Goal: Transaction & Acquisition: Purchase product/service

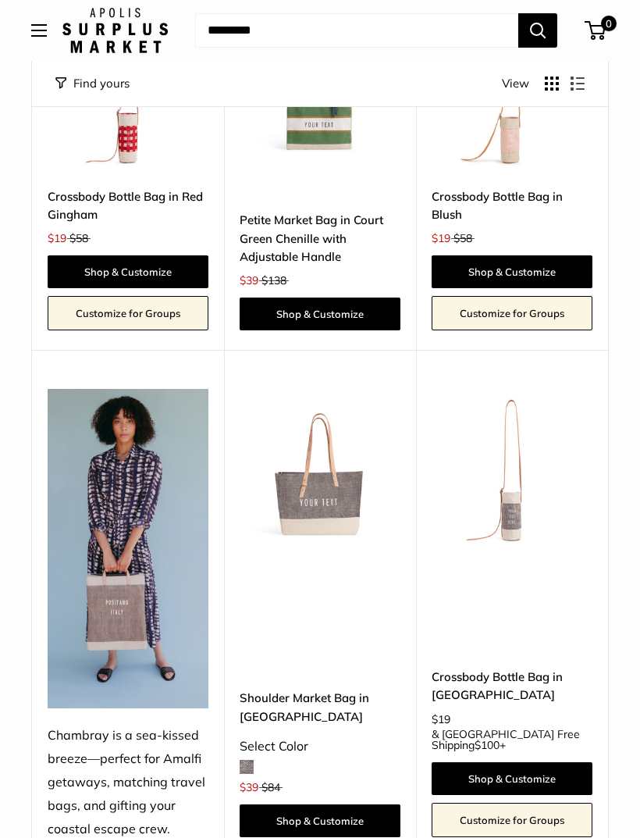
scroll to position [3823, 0]
click at [369, 805] on link "Shop & Customize" at bounding box center [320, 821] width 161 height 33
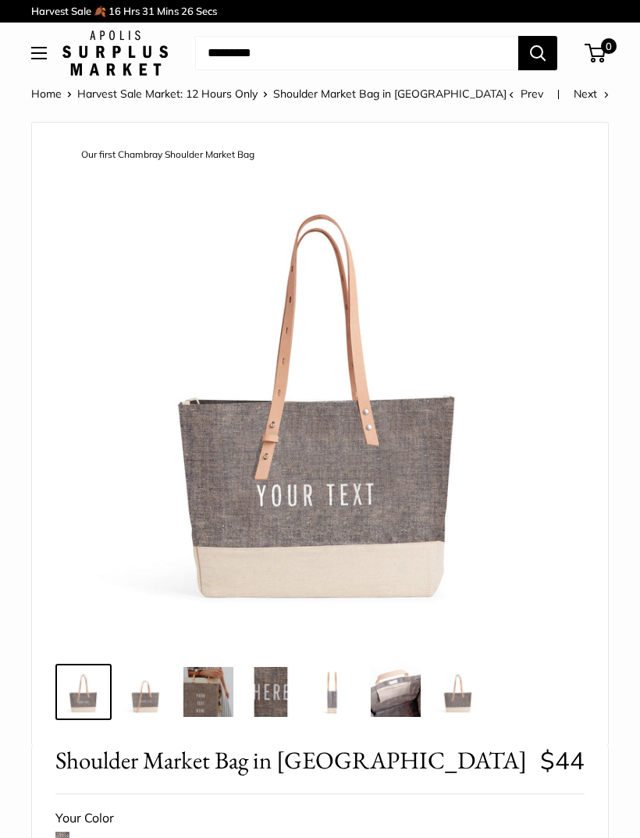
click at [46, 59] on button "Open menu" at bounding box center [39, 53] width 16 height 12
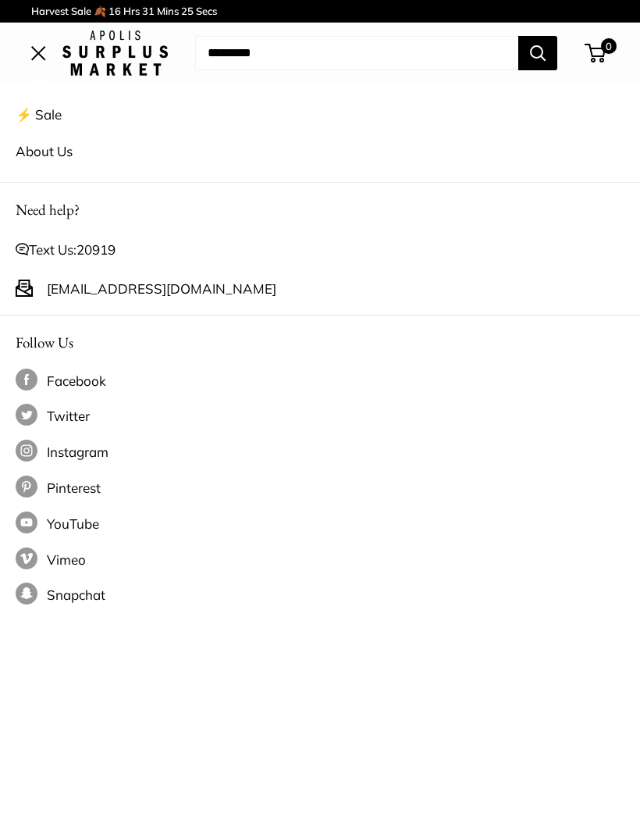
click at [69, 120] on link "⚡️ Sale" at bounding box center [320, 114] width 609 height 37
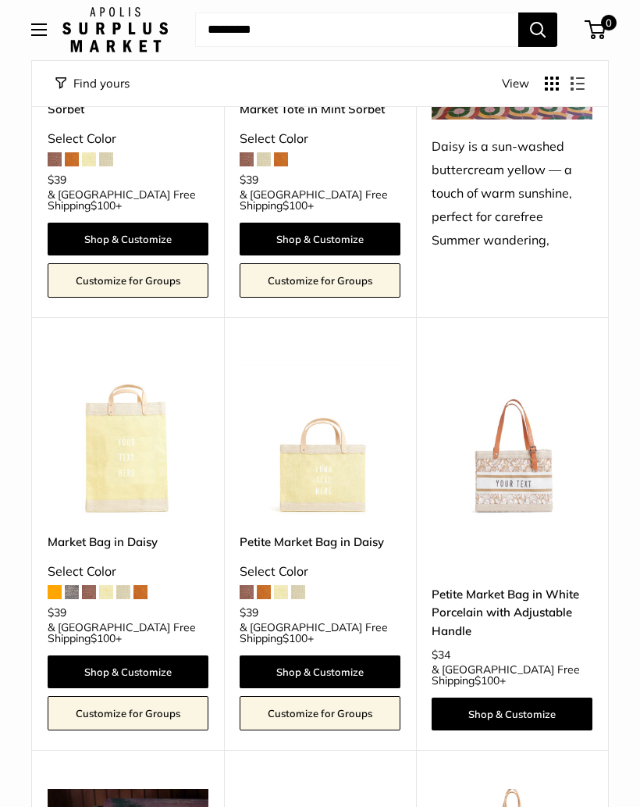
scroll to position [1329, 0]
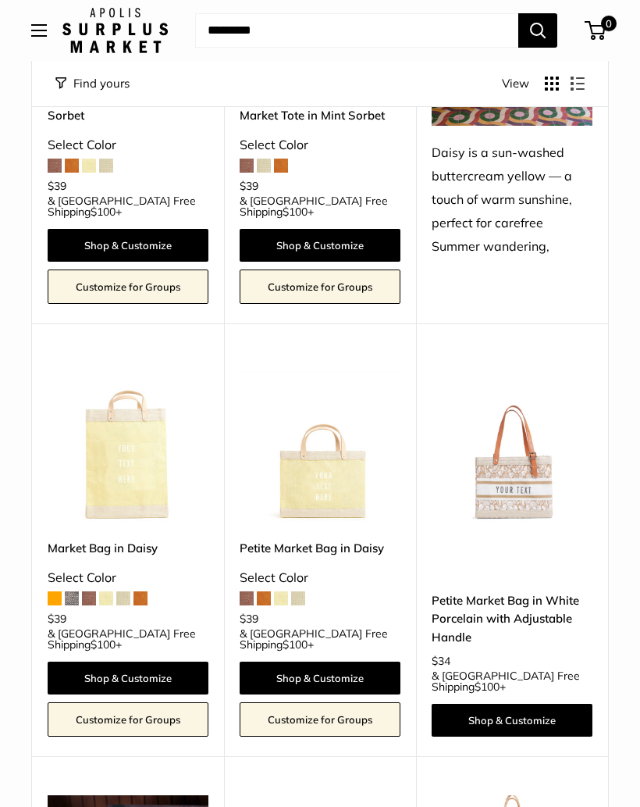
click at [546, 591] on link "Petite Market Bag in White Porcelain with Adjustable Handle" at bounding box center [512, 618] width 161 height 55
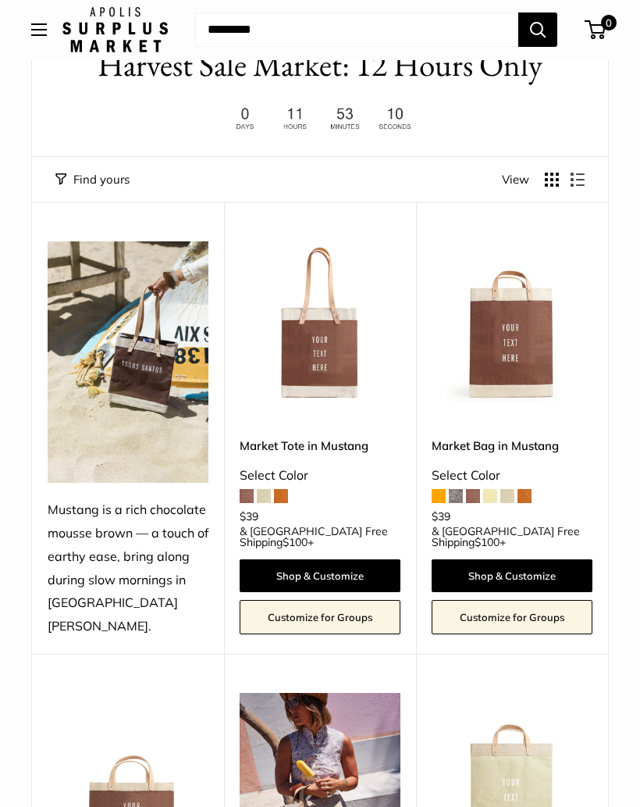
scroll to position [0, 0]
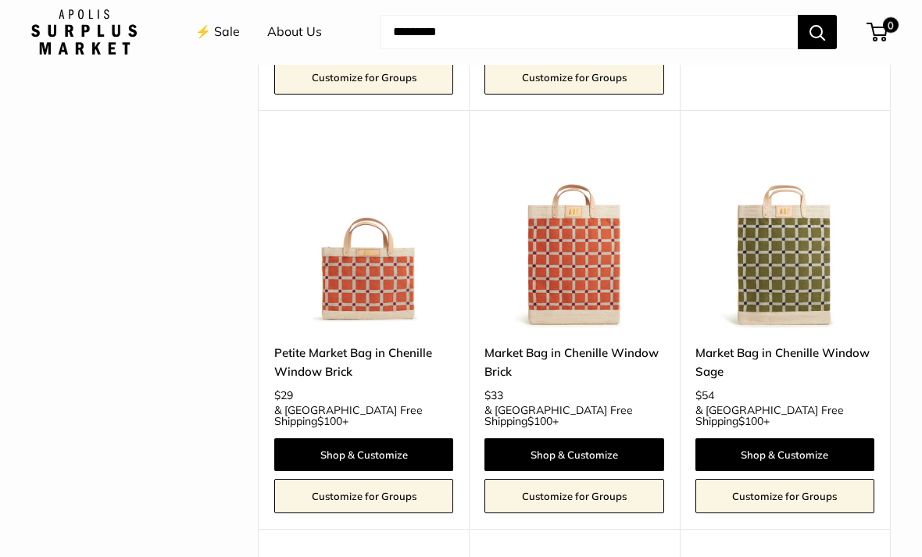
scroll to position [2893, 0]
